Goal: Find specific page/section: Find specific page/section

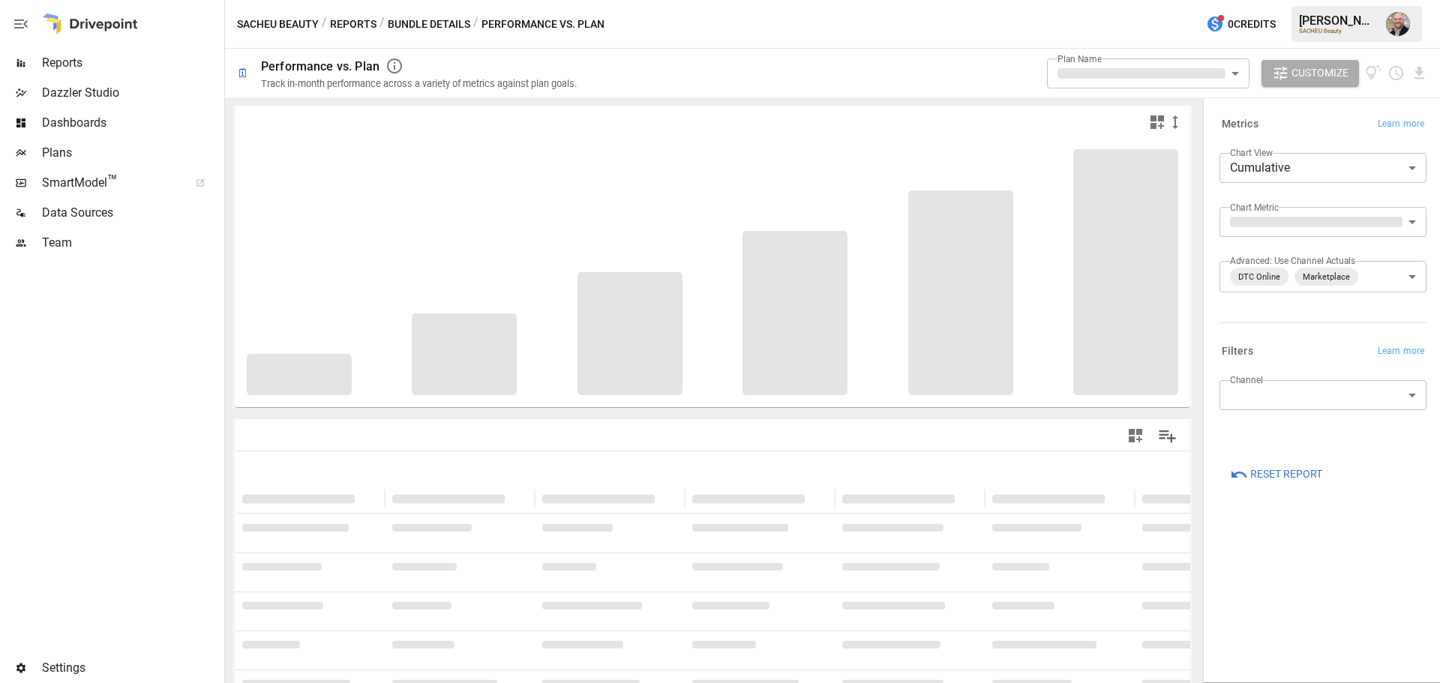
type input "**********"
click at [77, 69] on span "Reports" at bounding box center [131, 63] width 179 height 18
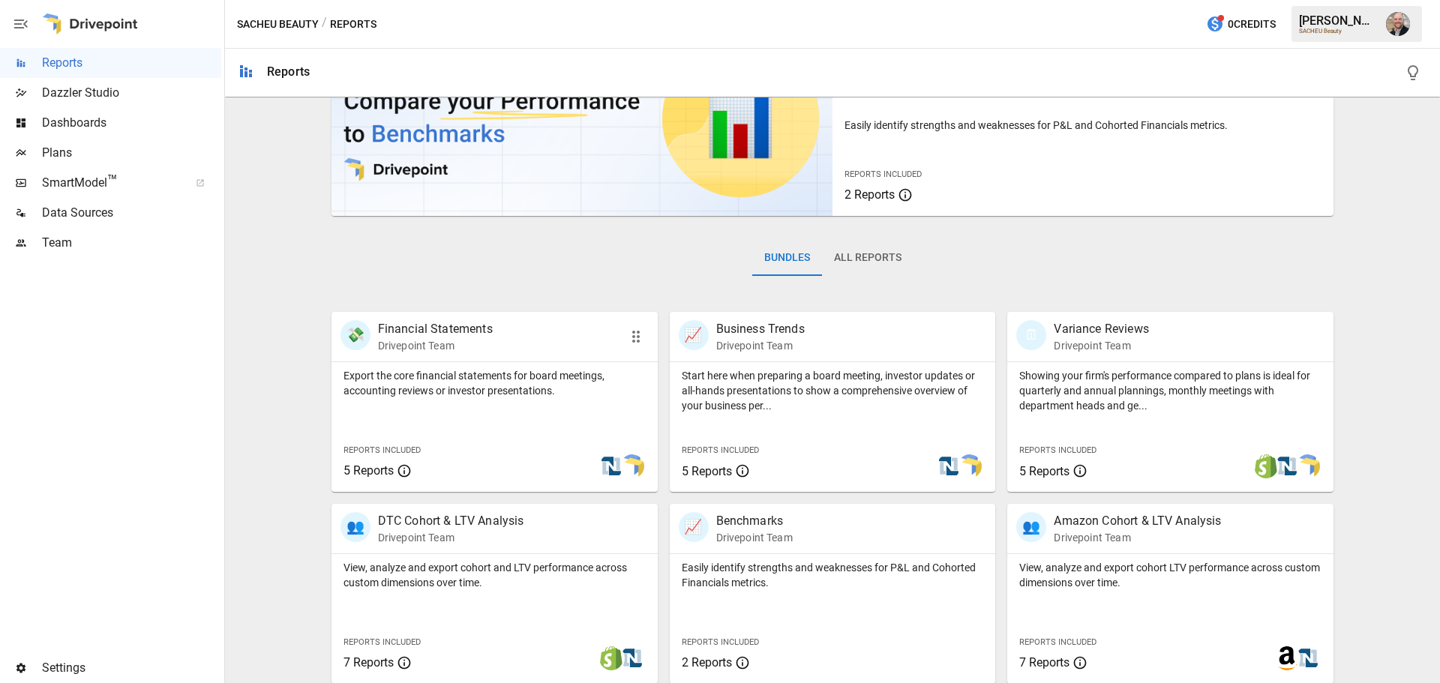
scroll to position [287, 0]
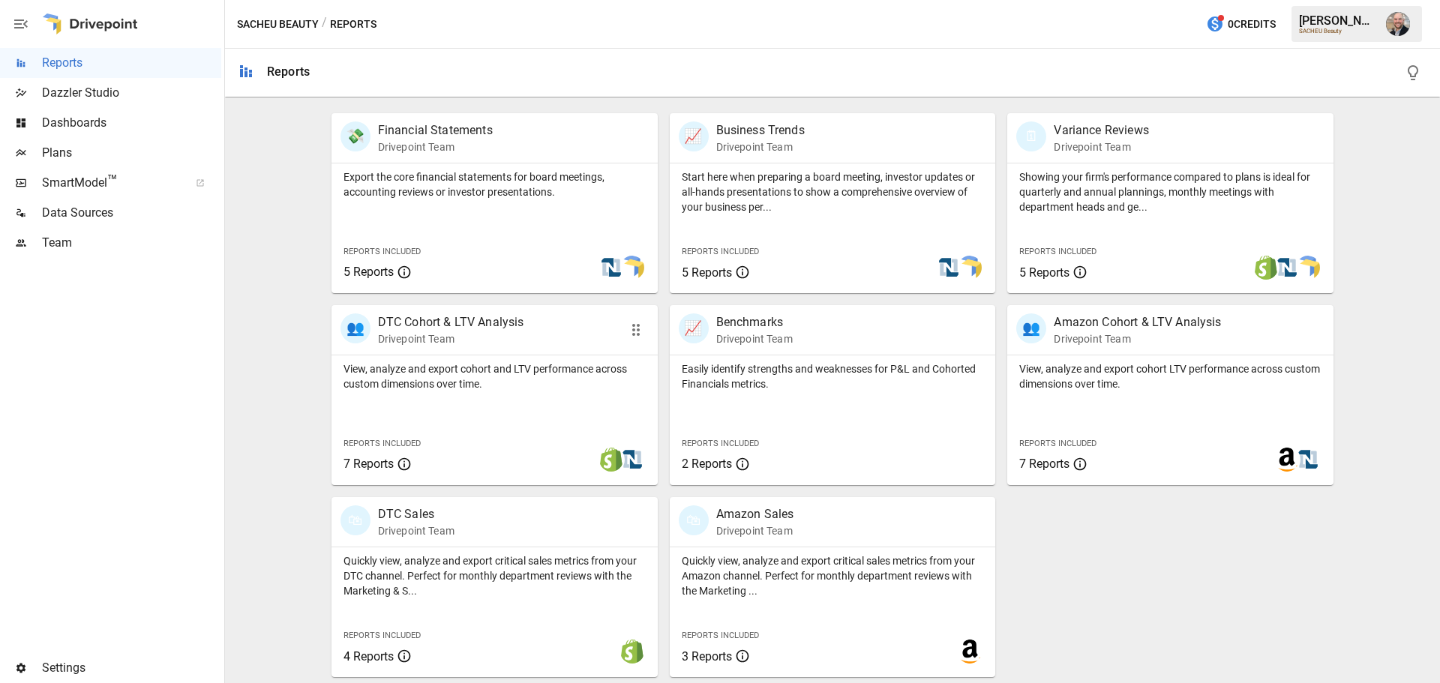
click at [524, 353] on div "👥 DTC Cohort & LTV Analysis Drivepoint Team" at bounding box center [495, 330] width 326 height 50
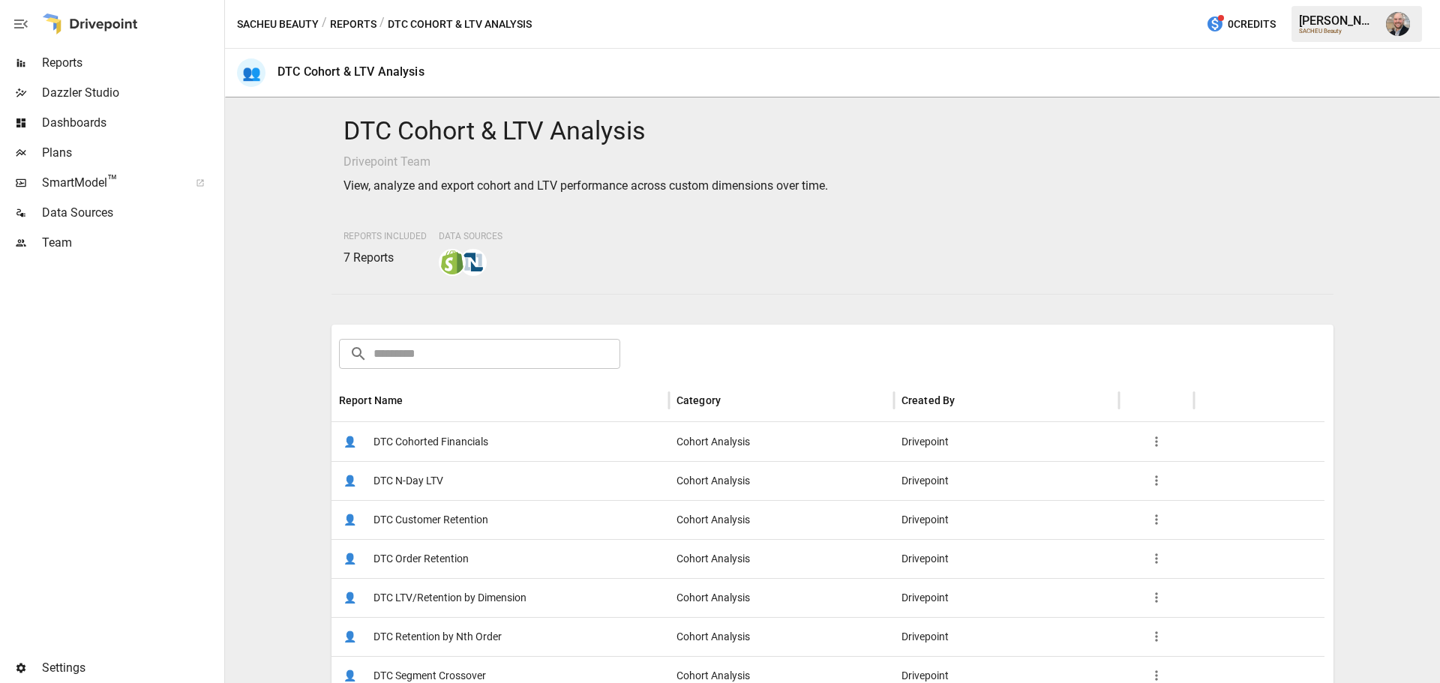
click at [439, 436] on span "DTC Cohorted Financials" at bounding box center [431, 442] width 115 height 38
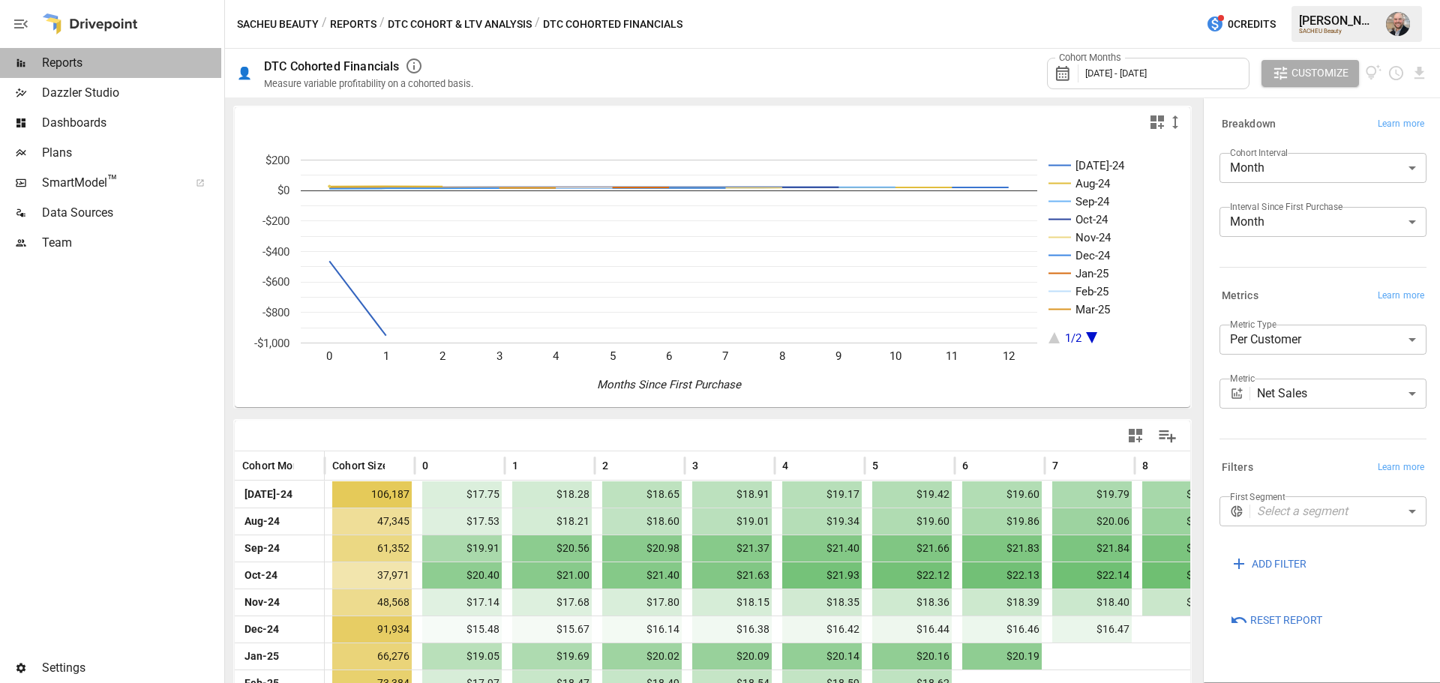
click at [122, 60] on span "Reports" at bounding box center [131, 63] width 179 height 18
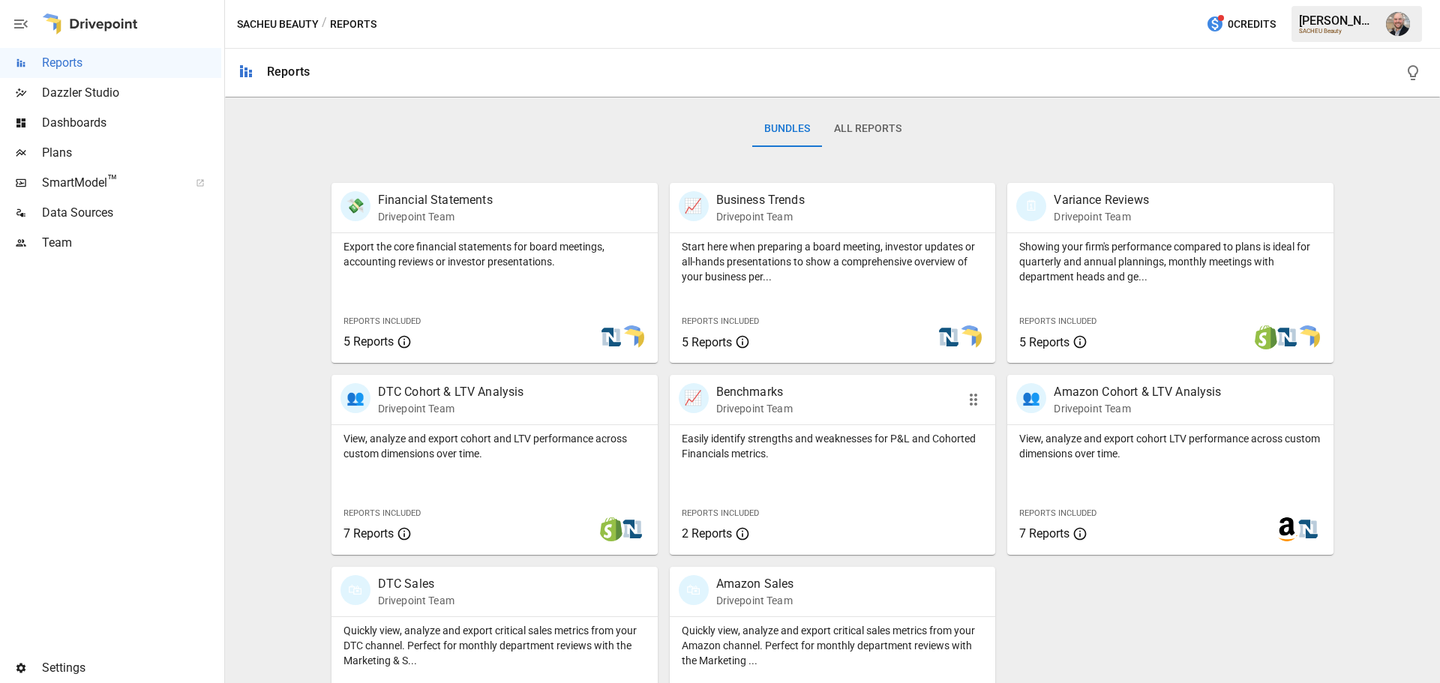
scroll to position [225, 0]
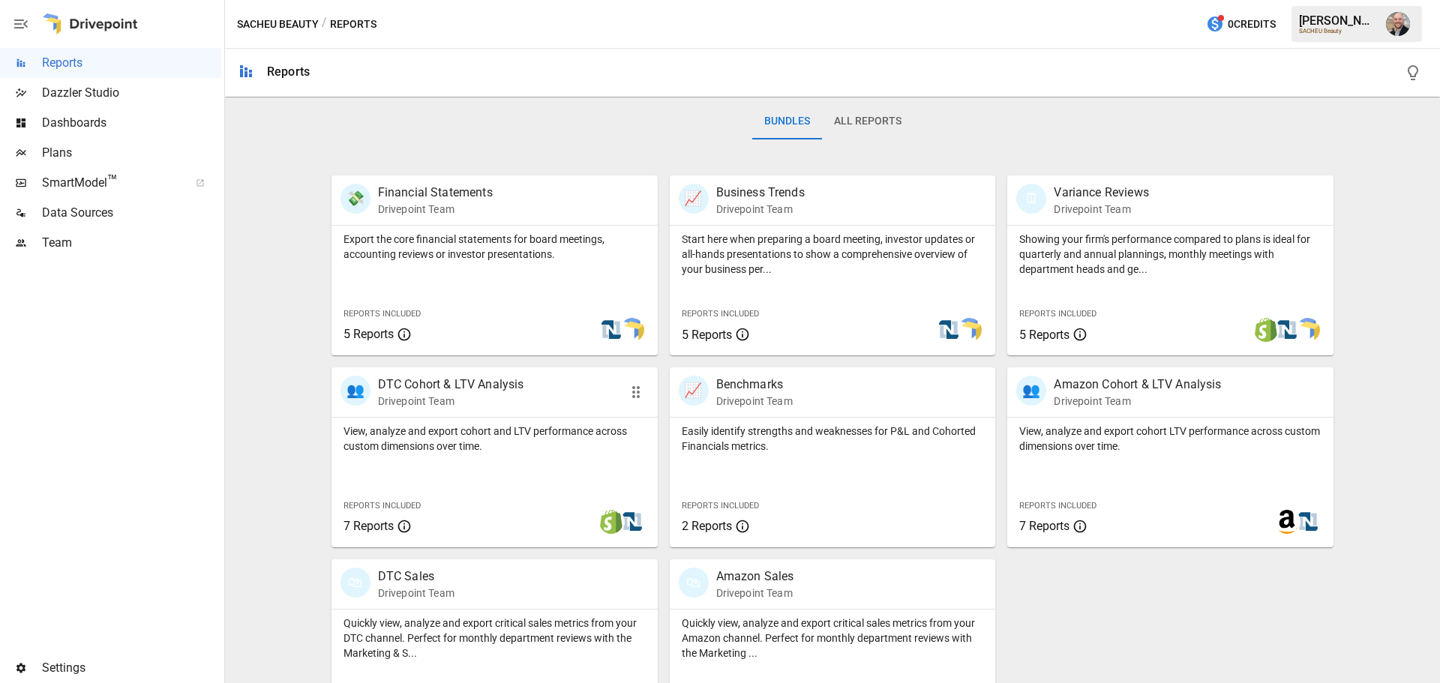
click at [489, 431] on p "View, analyze and export cohort and LTV performance across custom dimensions ov…" at bounding box center [495, 439] width 302 height 30
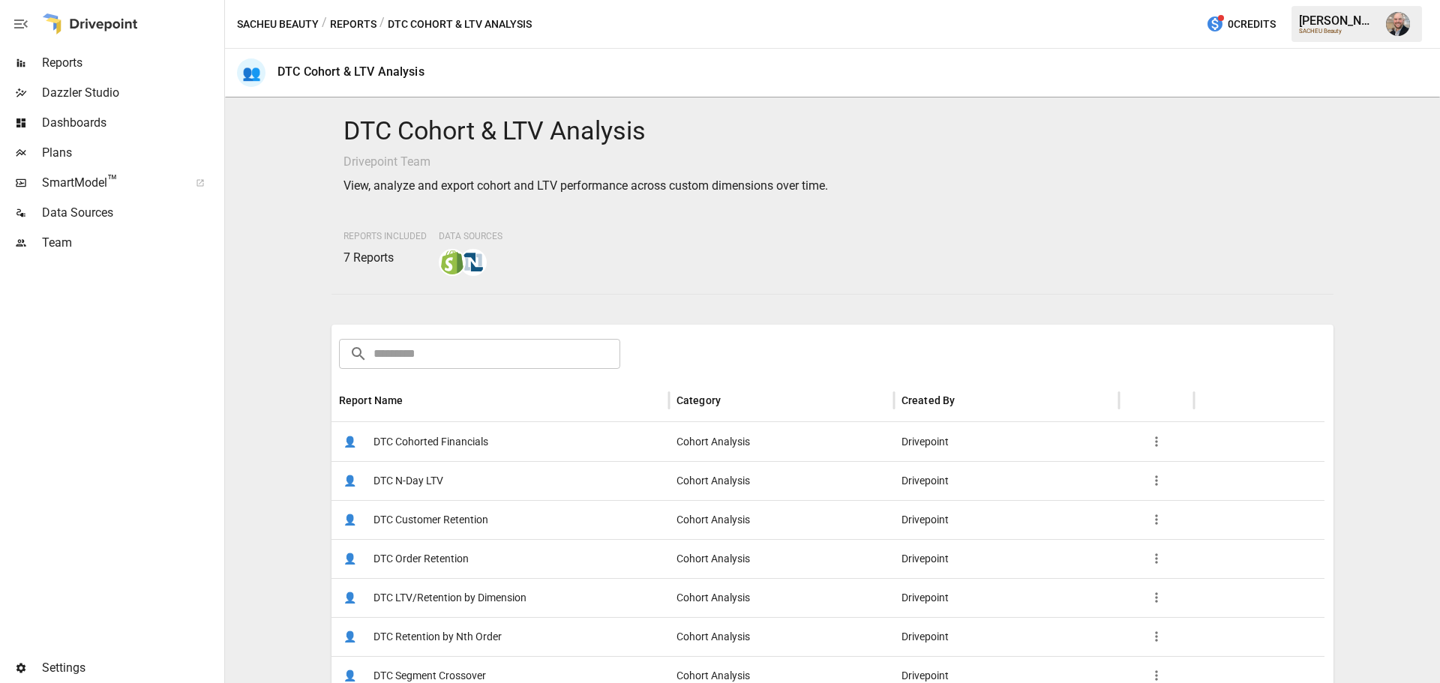
click at [101, 60] on span "Reports" at bounding box center [131, 63] width 179 height 18
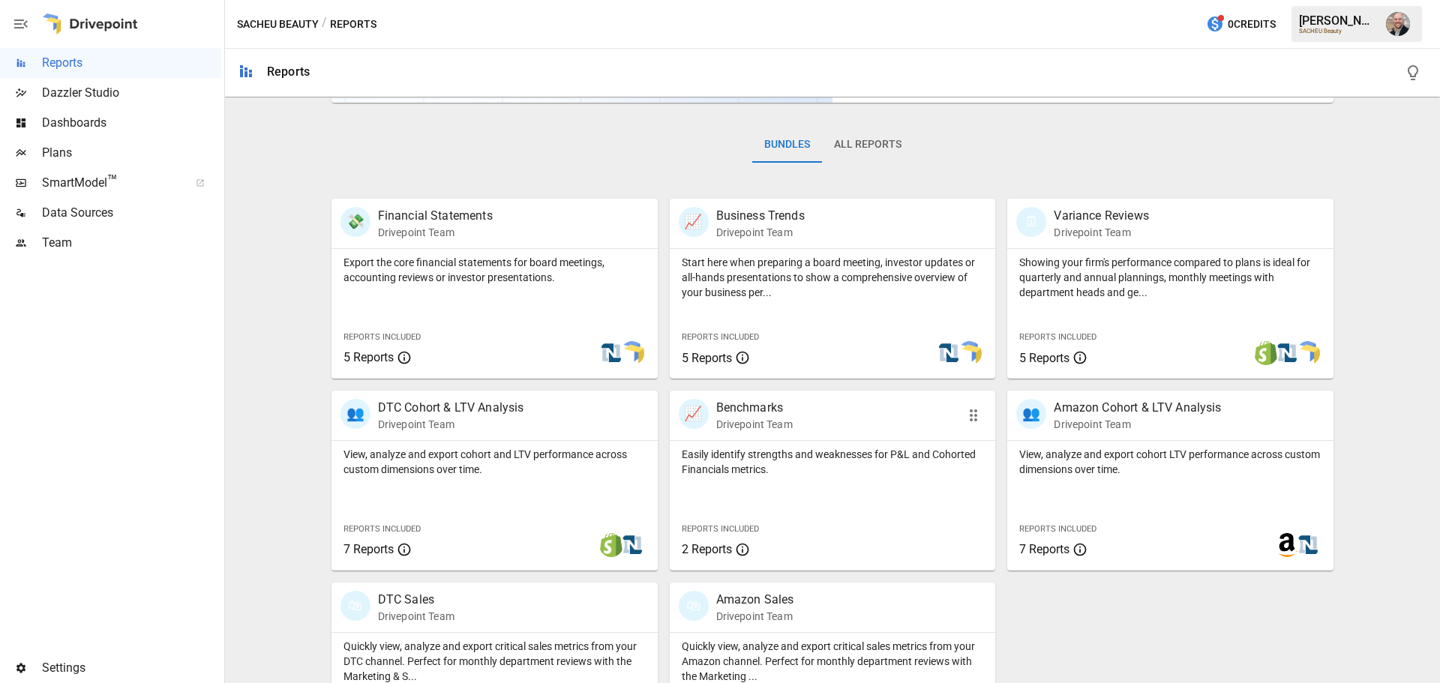
scroll to position [287, 0]
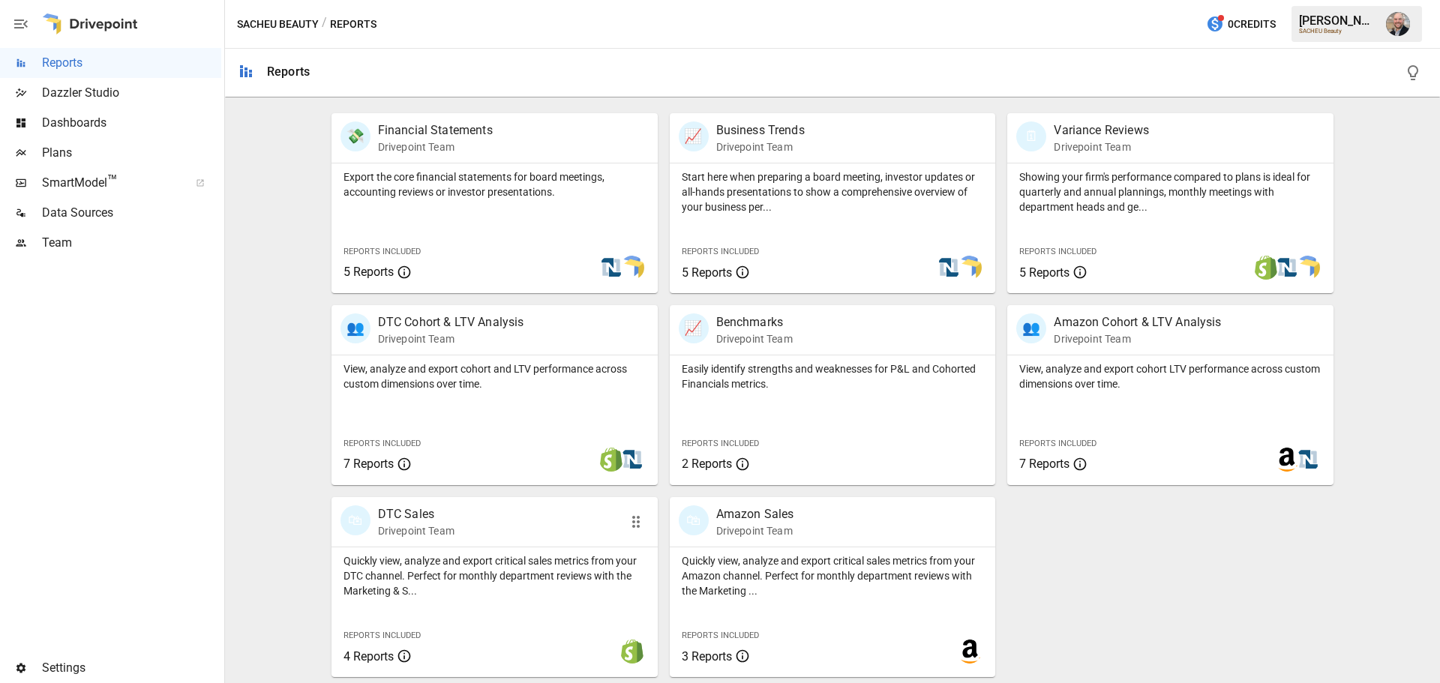
click at [576, 560] on p "Quickly view, analyze and export critical sales metrics from your DTC channel. …" at bounding box center [495, 576] width 302 height 45
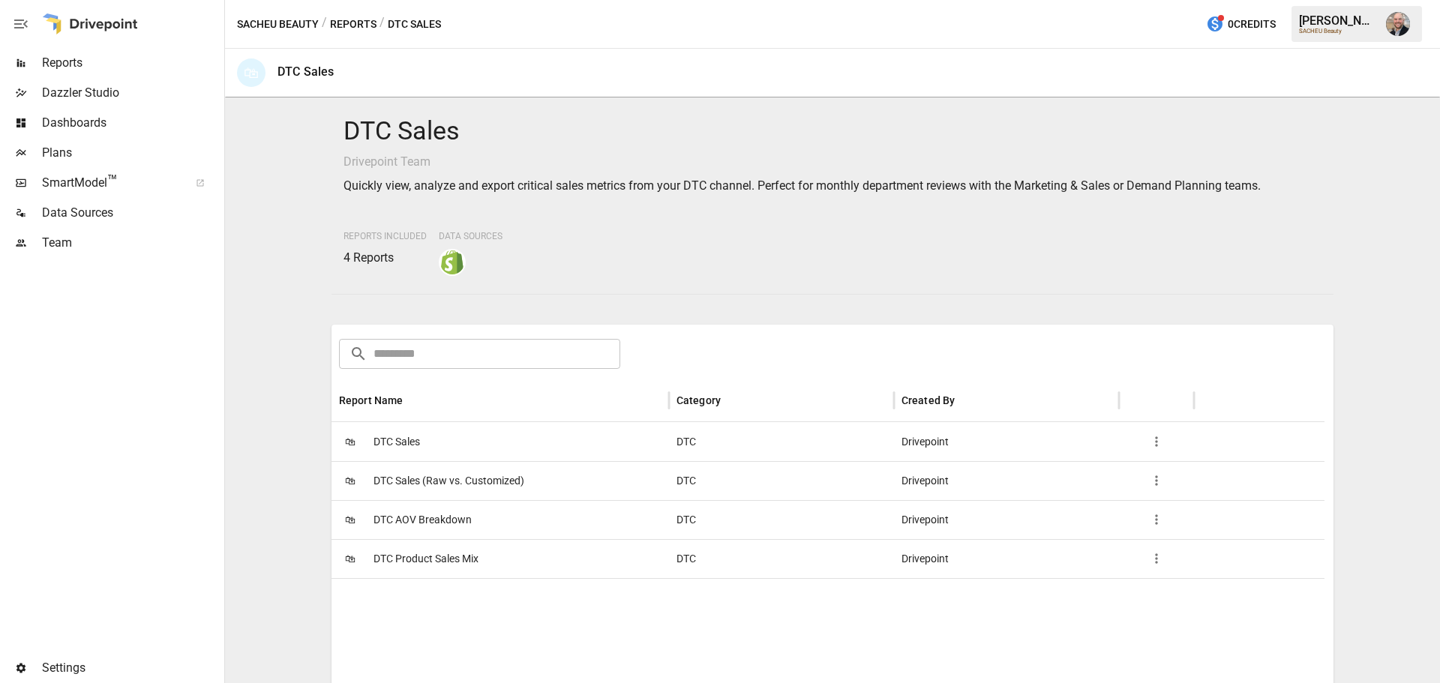
click at [515, 0] on body "Reports Dazzler Studio Dashboards Plans SmartModel ™ Data Sources Team Settings…" at bounding box center [720, 0] width 1440 height 0
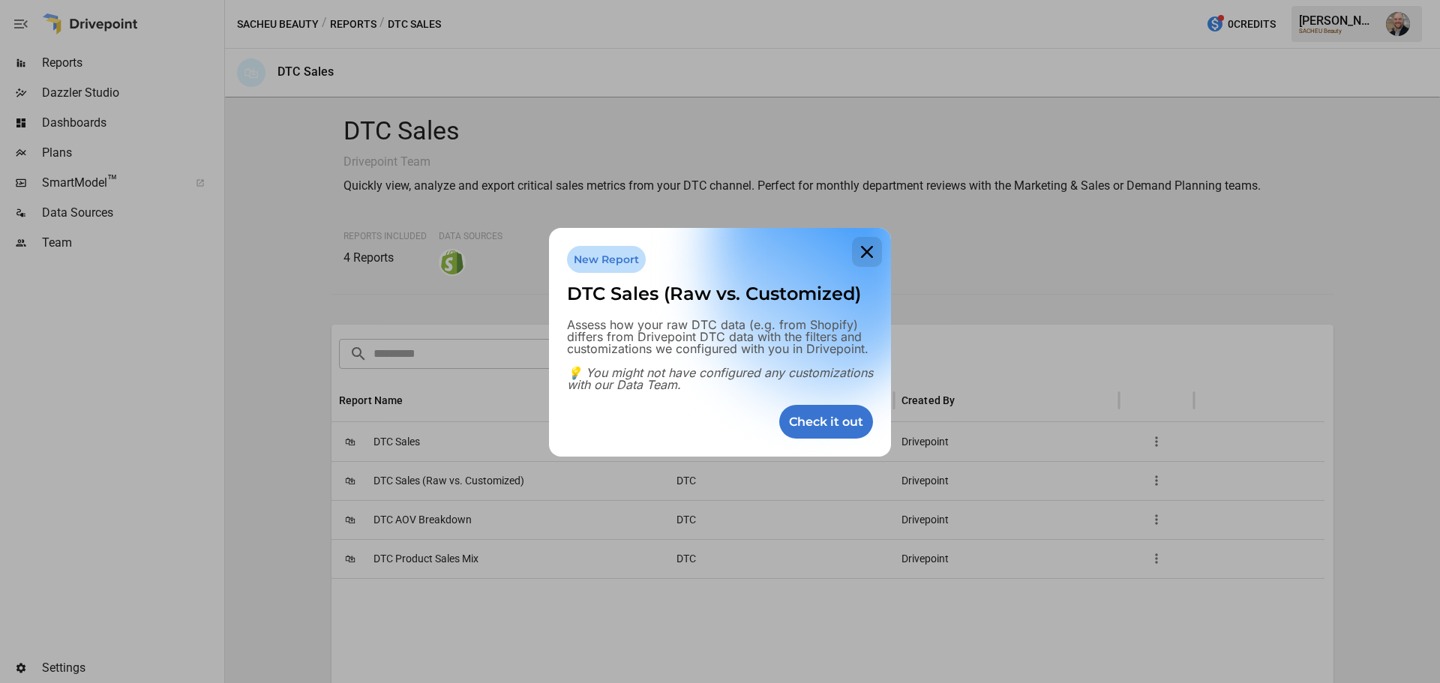
click at [855, 251] on icon at bounding box center [867, 252] width 30 height 30
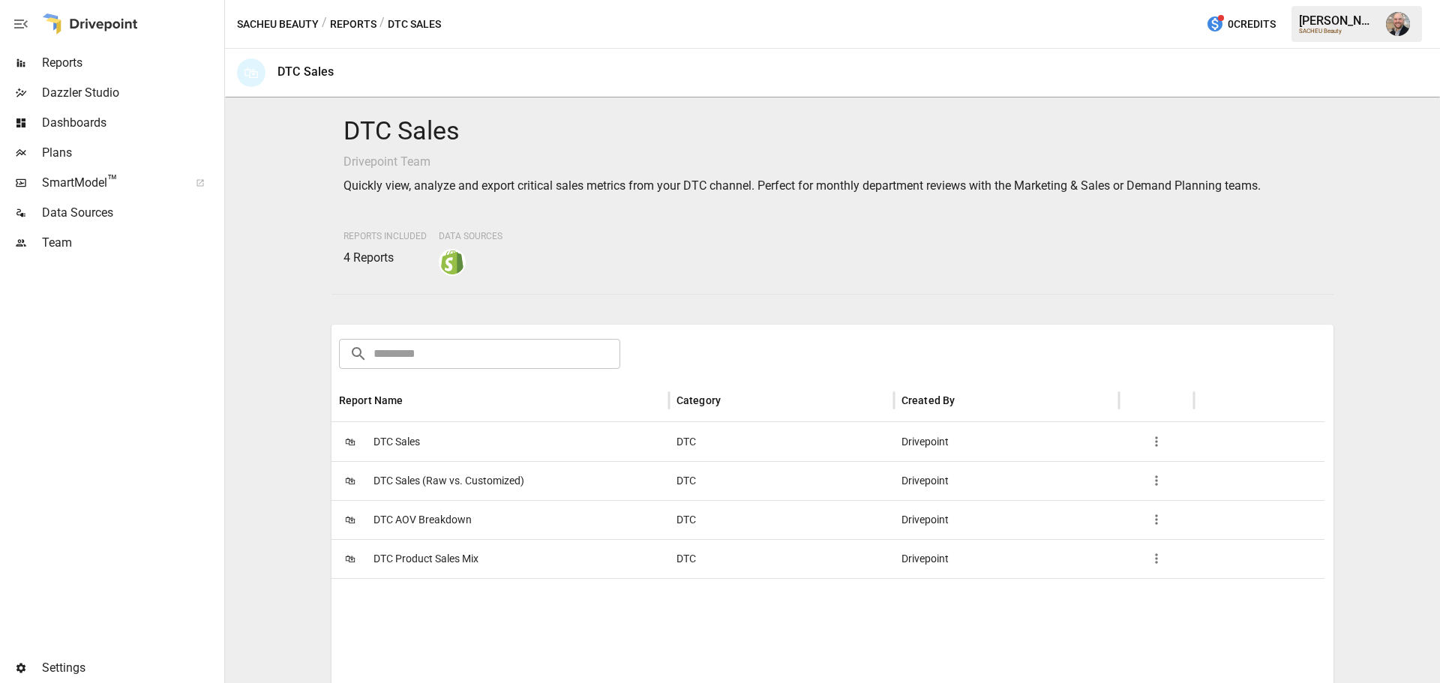
click at [429, 431] on div "🛍 DTC Sales" at bounding box center [501, 441] width 338 height 39
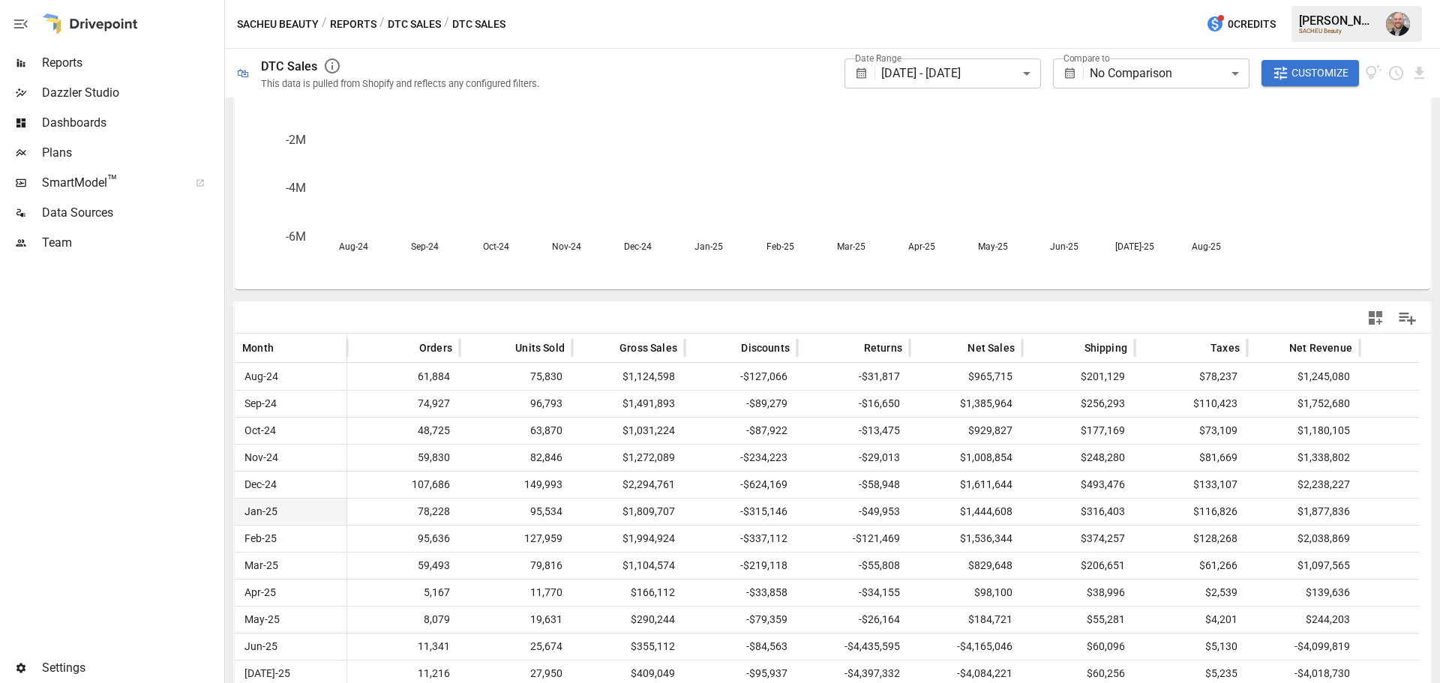
scroll to position [158, 0]
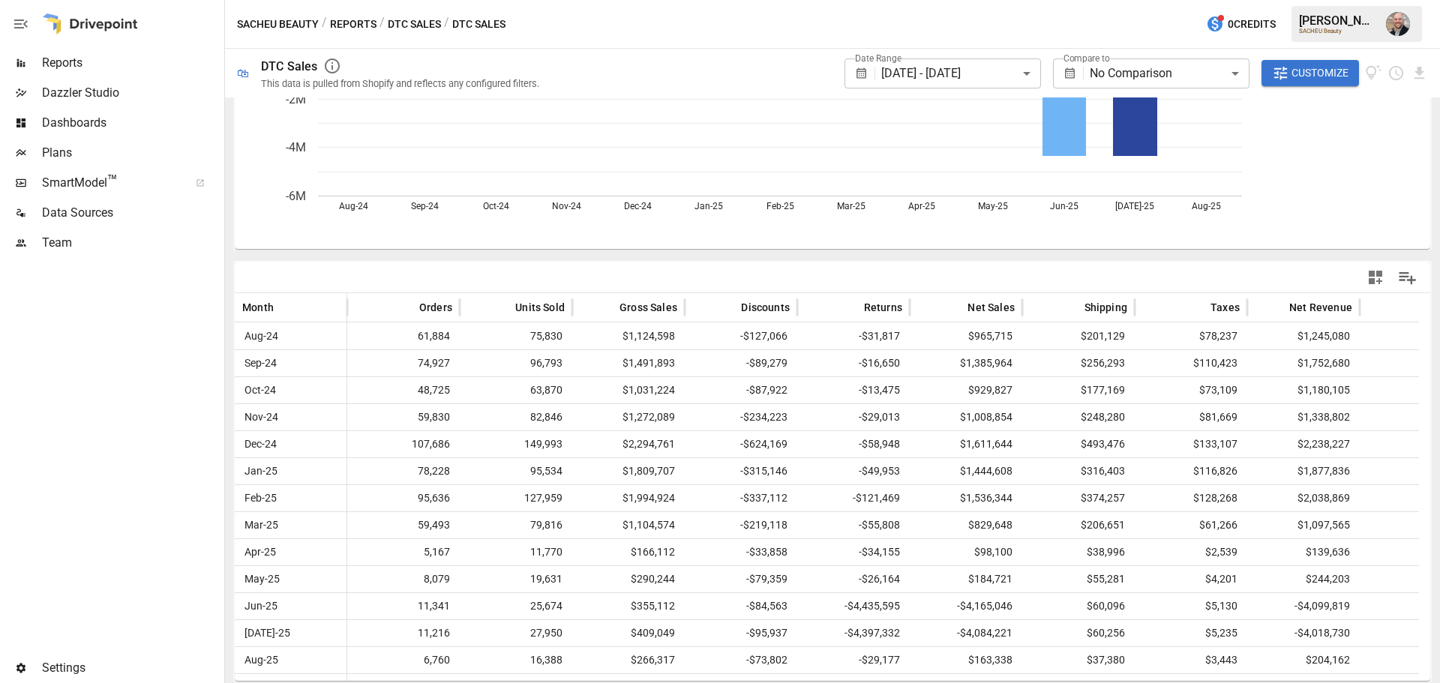
click at [92, 186] on span "SmartModel ™" at bounding box center [110, 183] width 137 height 18
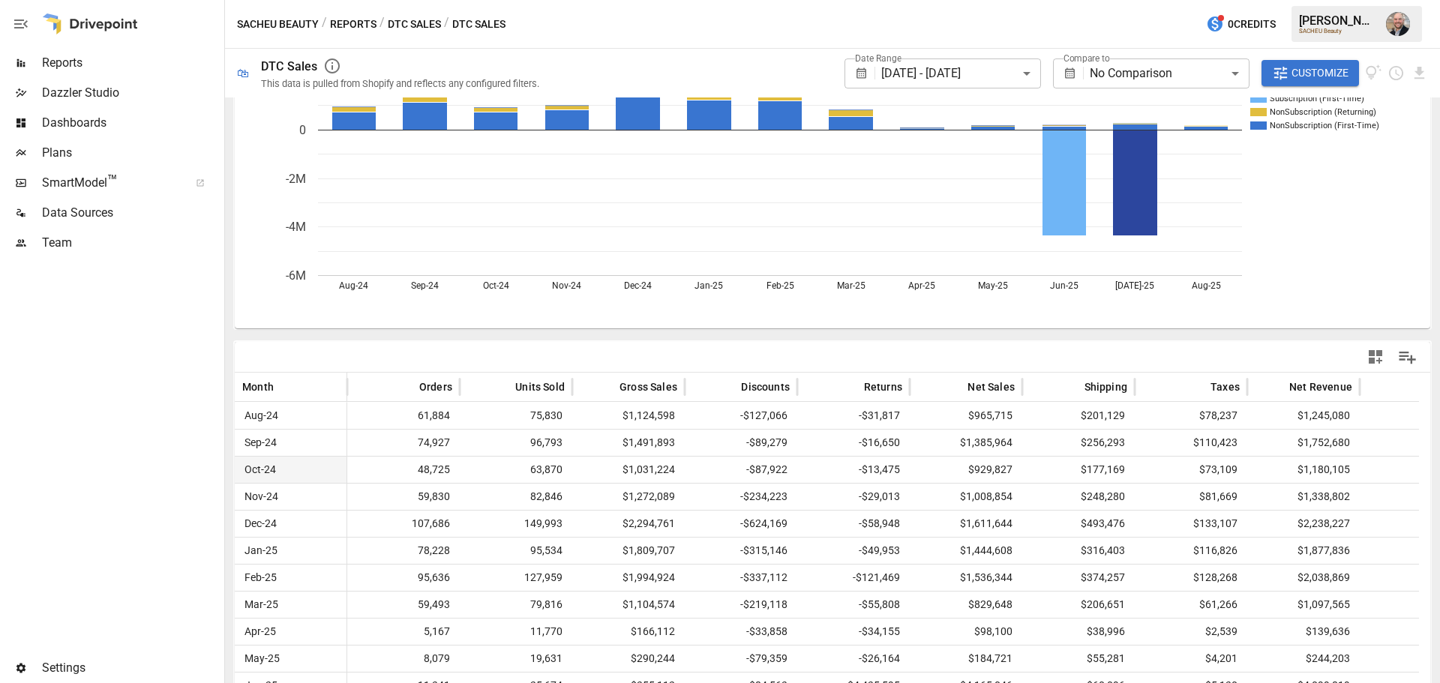
scroll to position [0, 0]
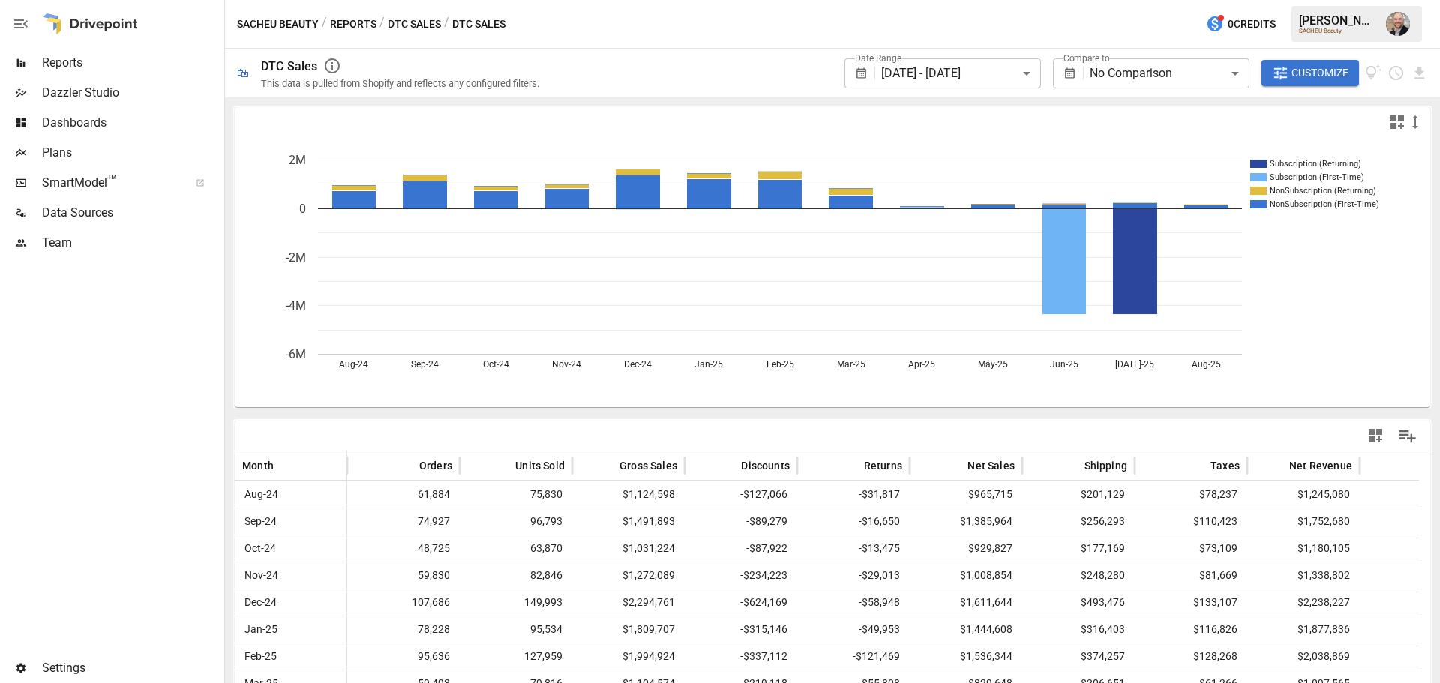
click at [1405, 20] on img "Dustin Jacobson" at bounding box center [1398, 24] width 24 height 24
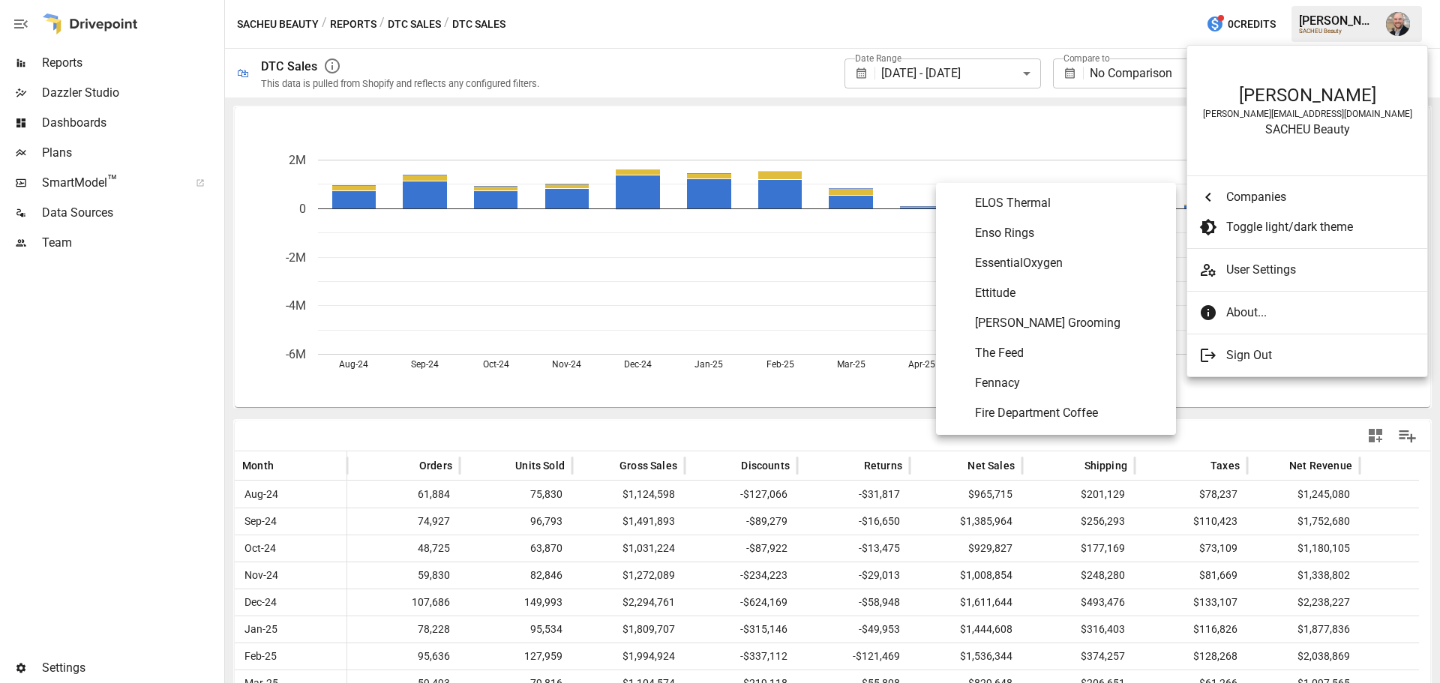
scroll to position [2746, 0]
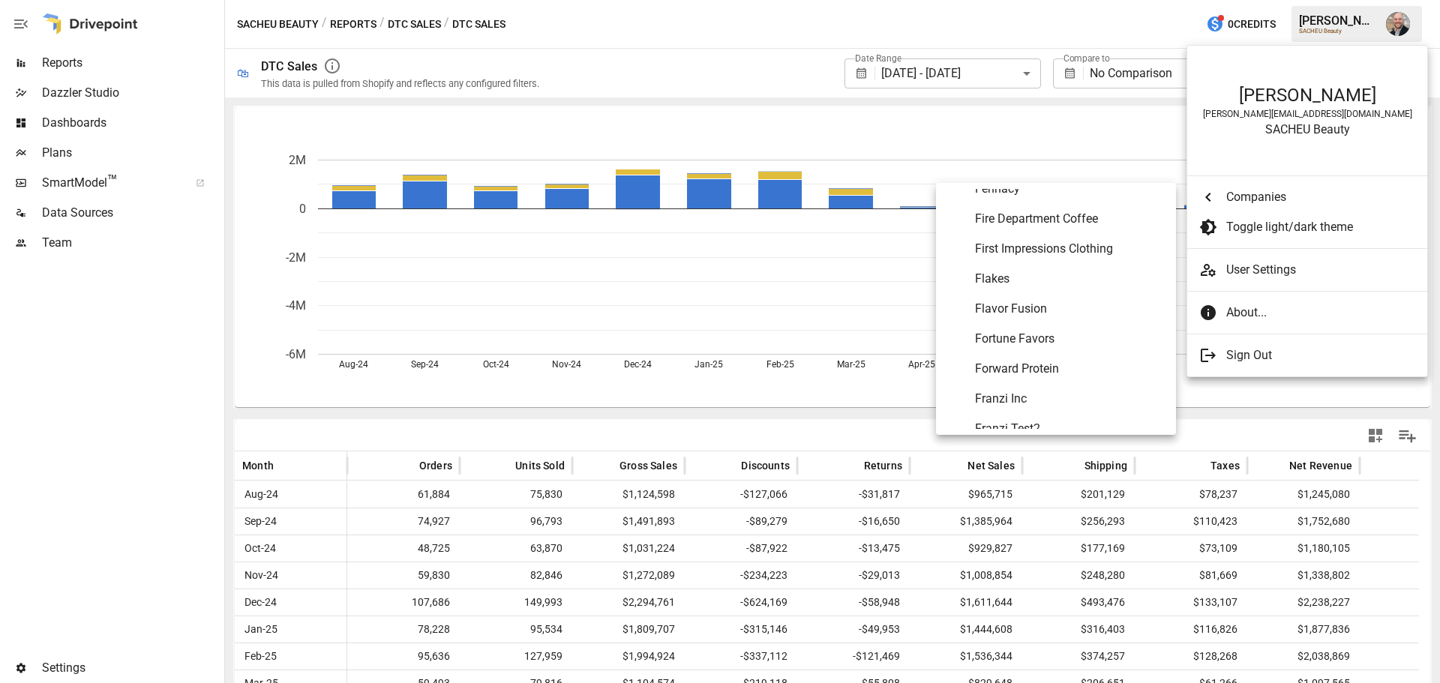
click at [1051, 305] on span "Flavor Fusion" at bounding box center [1069, 309] width 189 height 18
